Goal: Transaction & Acquisition: Book appointment/travel/reservation

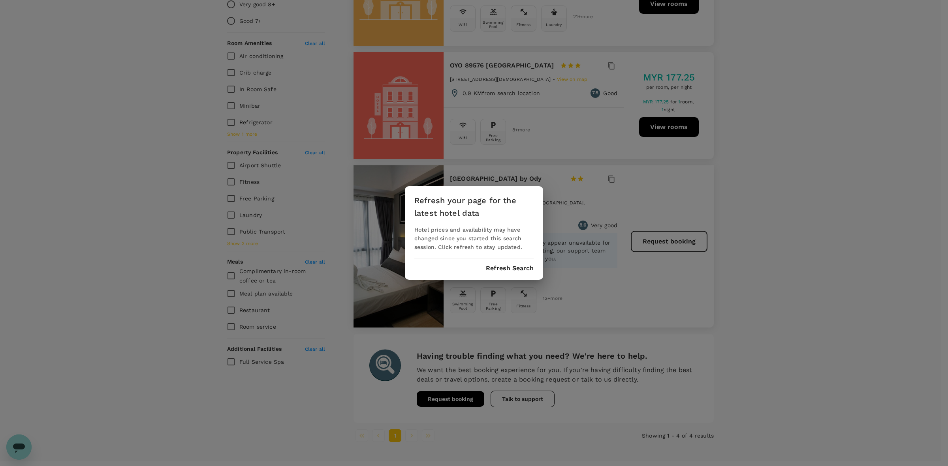
click at [521, 268] on button "Refresh Search" at bounding box center [510, 268] width 48 height 7
click at [512, 267] on button "Refresh Search" at bounding box center [510, 268] width 48 height 7
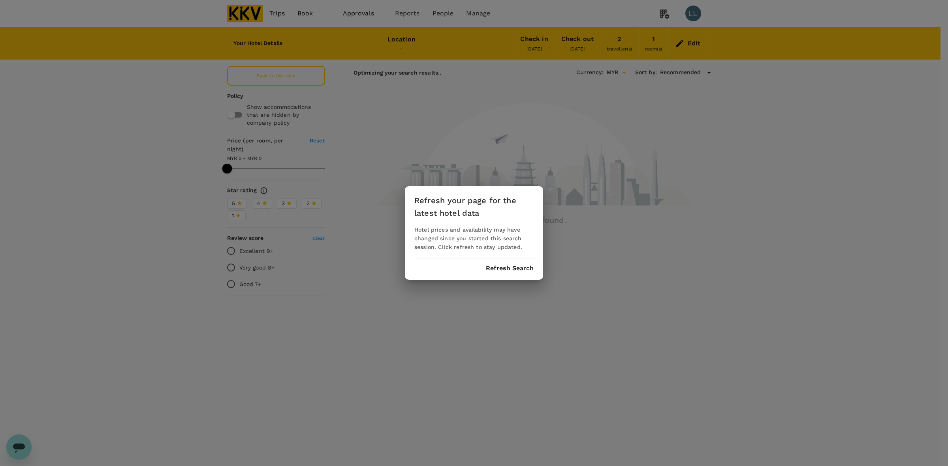
click at [654, 364] on div "Refresh your page for the latest hotel data Hotel prices and availability may h…" at bounding box center [474, 233] width 948 height 466
click at [506, 264] on div "Refresh your page for the latest hotel data Hotel prices and availability may h…" at bounding box center [474, 233] width 138 height 94
click at [507, 271] on button "Refresh Search" at bounding box center [510, 268] width 48 height 7
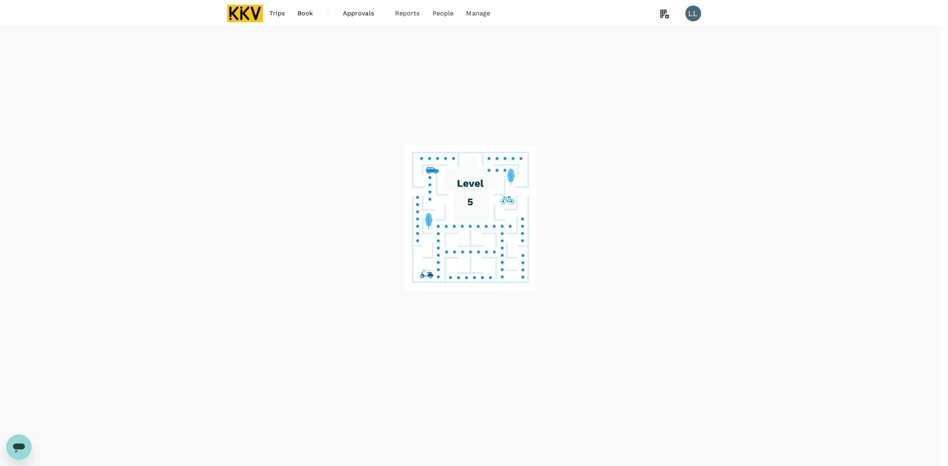
click at [761, 325] on div "Refresh your page for the latest hotel data Hotel prices and availability may h…" at bounding box center [474, 233] width 948 height 466
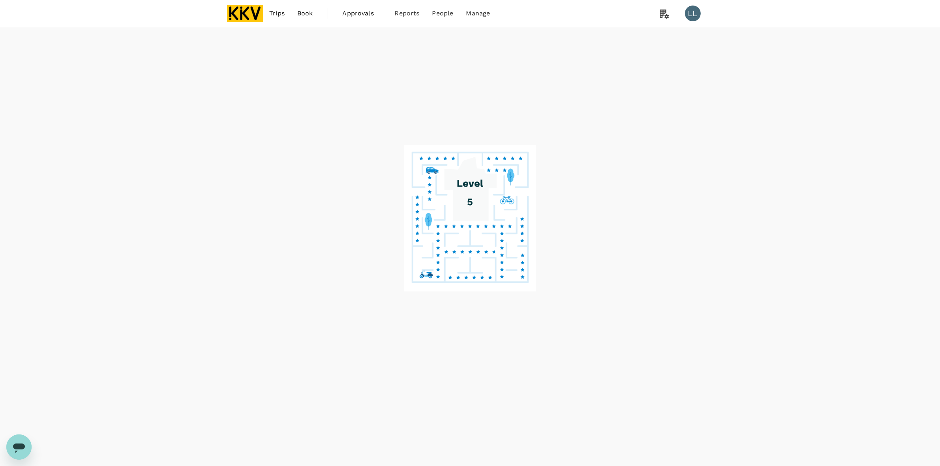
click at [294, 17] on link "Book" at bounding box center [305, 13] width 28 height 27
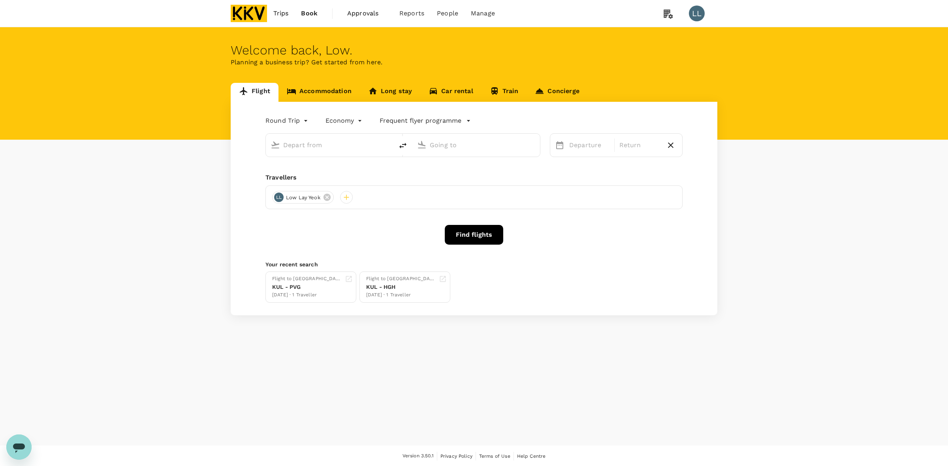
type input "Sultan Ismail Intl (JHB)"
type input "Sultan Abdul Aziz Shah (SZB)"
